Goal: Task Accomplishment & Management: Use online tool/utility

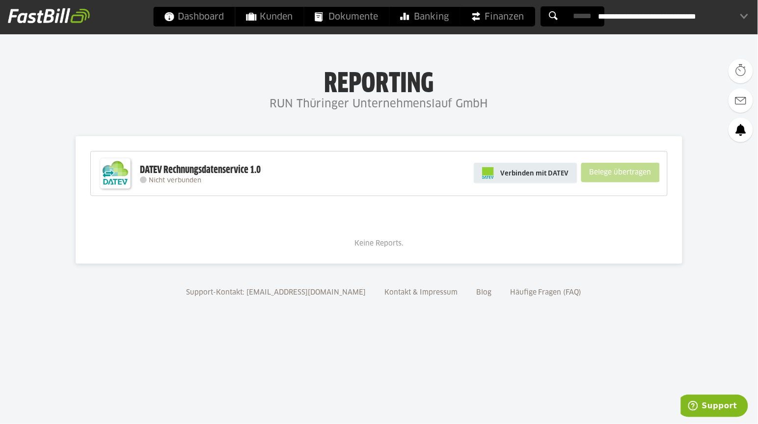
click at [557, 171] on span "Verbinden mit DATEV" at bounding box center [535, 173] width 68 height 10
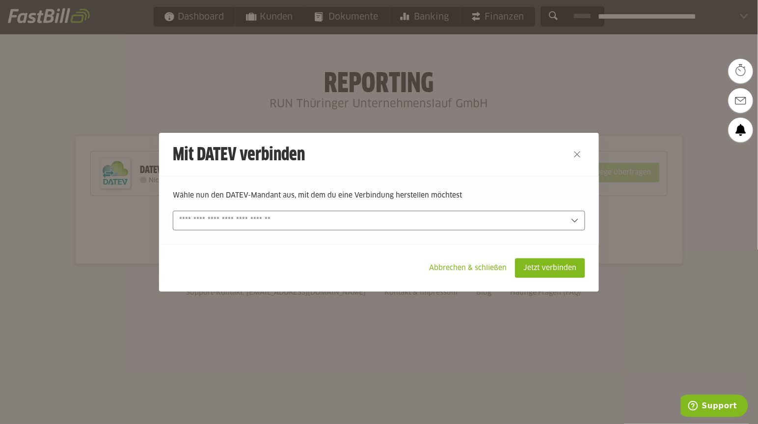
click at [375, 223] on input "text" at bounding box center [372, 220] width 386 height 11
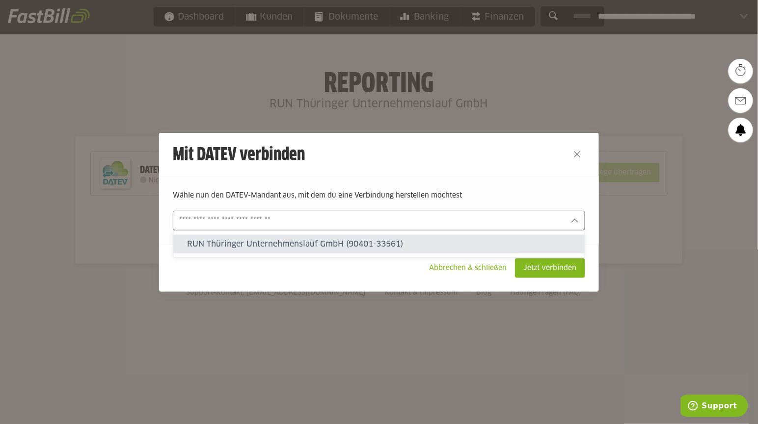
click at [380, 246] on slot "RUN Thüringer Unternehmenslauf GmbH (90401-33561)" at bounding box center [382, 244] width 390 height 11
type input "**********"
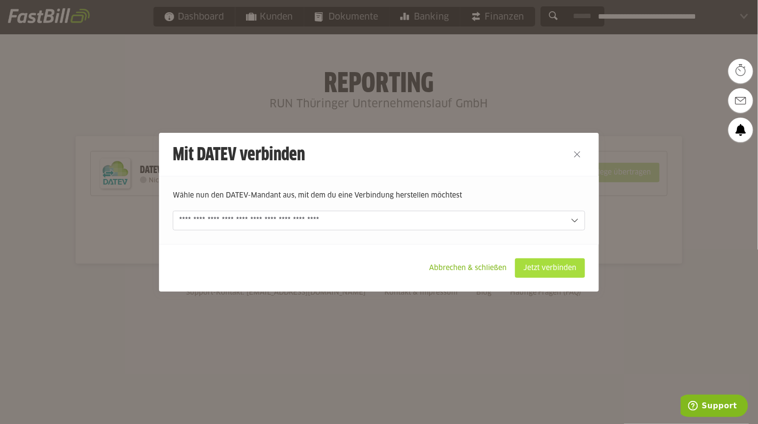
click at [536, 263] on slot "Jetzt verbinden" at bounding box center [549, 268] width 69 height 19
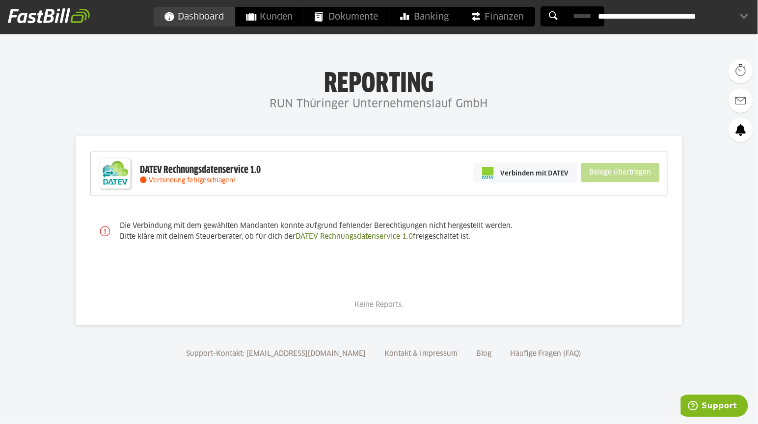
click at [180, 14] on span "Dashboard" at bounding box center [194, 17] width 60 height 20
